Goal: Find specific page/section: Find specific page/section

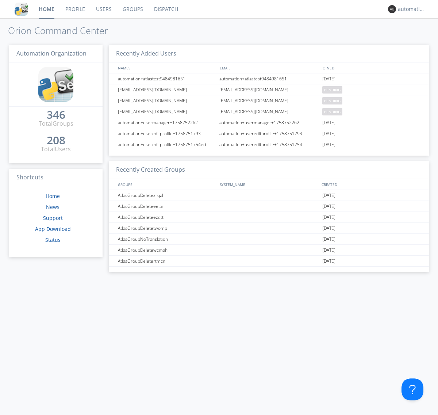
click at [165, 9] on link "Dispatch" at bounding box center [166, 9] width 35 height 18
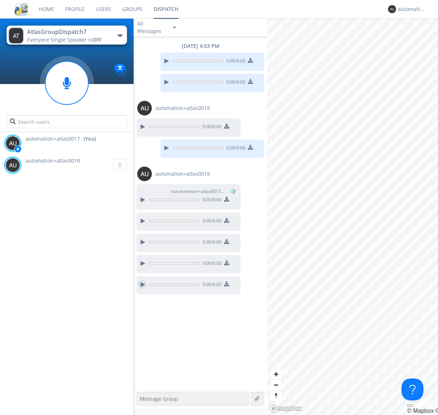
click at [142, 284] on div at bounding box center [142, 284] width 9 height 9
click at [409, 9] on div "automation+atlas0017" at bounding box center [411, 8] width 27 height 7
